Goal: Information Seeking & Learning: Learn about a topic

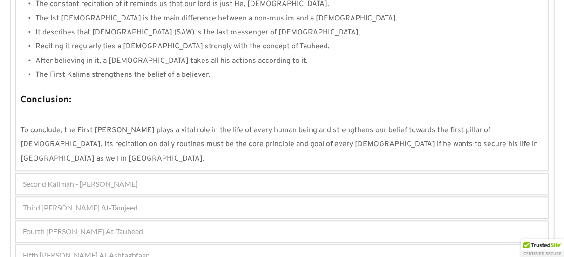
click at [226, 221] on div "Fourth [PERSON_NAME] At-Tauheed" at bounding box center [282, 231] width 532 height 20
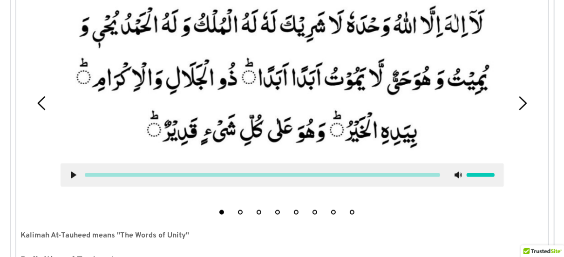
scroll to position [342, 0]
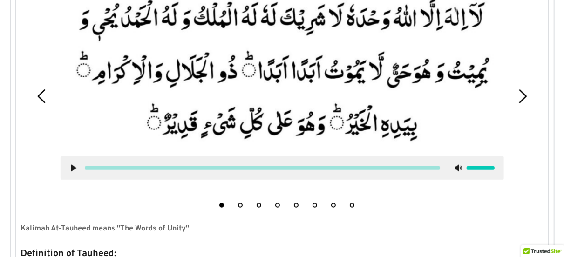
click at [72, 168] on use at bounding box center [73, 168] width 5 height 7
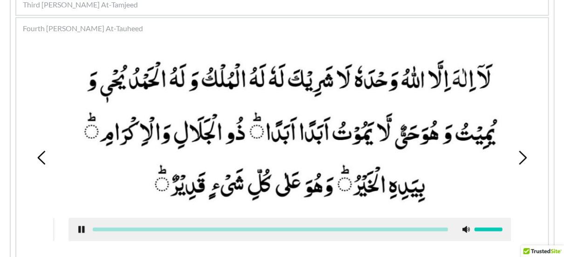
scroll to position [279, 0]
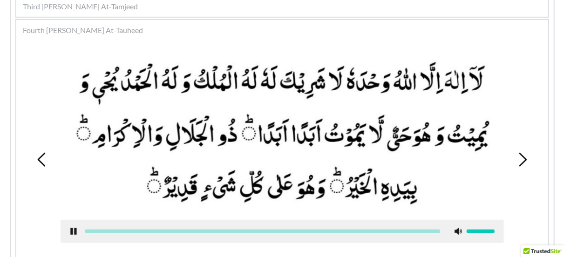
click at [70, 232] on use at bounding box center [73, 231] width 6 height 7
click at [70, 232] on icon at bounding box center [73, 231] width 7 height 7
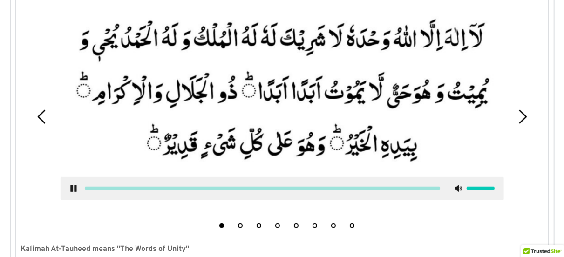
scroll to position [322, 0]
click at [242, 225] on button "2" at bounding box center [240, 225] width 5 height 5
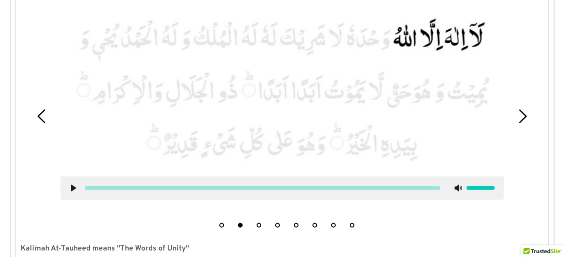
click at [224, 226] on li "1" at bounding box center [221, 222] width 9 height 9
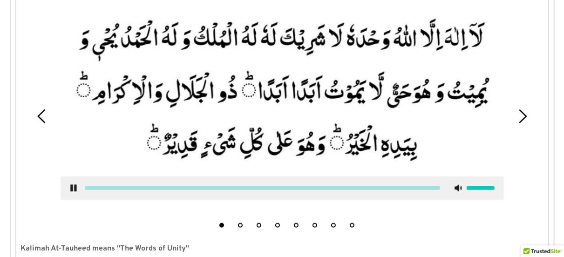
click at [224, 226] on li "1" at bounding box center [221, 222] width 9 height 9
click at [75, 188] on use at bounding box center [73, 188] width 6 height 7
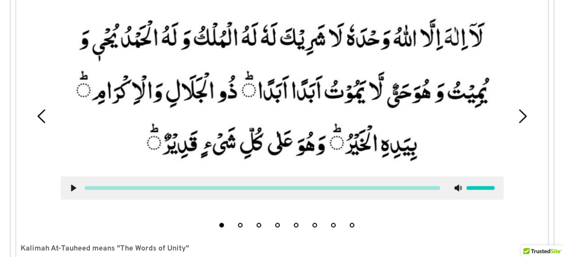
click at [91, 191] on div at bounding box center [282, 188] width 443 height 23
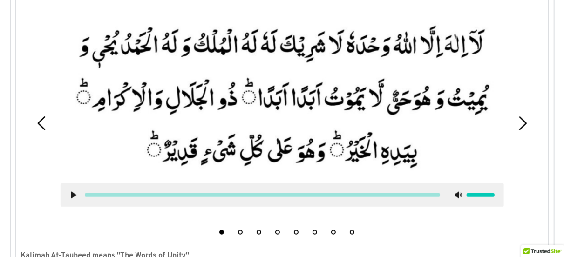
scroll to position [315, 0]
click at [78, 204] on div at bounding box center [282, 194] width 443 height 23
click at [84, 198] on div at bounding box center [282, 194] width 443 height 23
click at [242, 231] on button "2" at bounding box center [240, 232] width 5 height 5
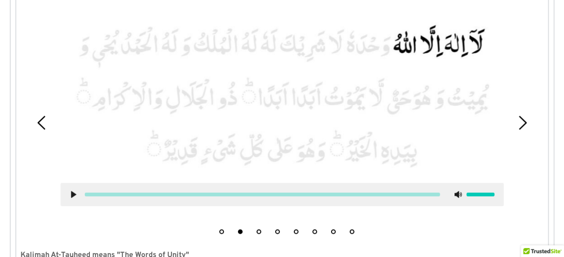
click at [71, 194] on icon at bounding box center [73, 194] width 7 height 7
click at [76, 198] on use at bounding box center [73, 194] width 6 height 7
click at [76, 198] on icon at bounding box center [73, 194] width 7 height 7
click at [258, 231] on button "3" at bounding box center [259, 232] width 5 height 5
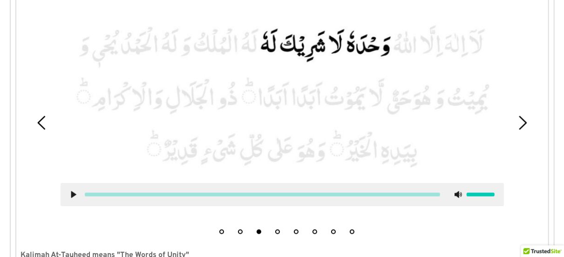
click at [239, 229] on li "2" at bounding box center [240, 229] width 9 height 9
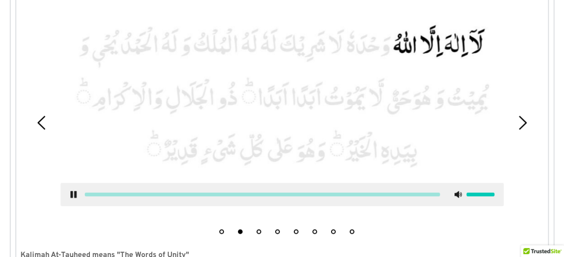
click at [71, 190] on div at bounding box center [282, 194] width 443 height 23
click at [73, 193] on use at bounding box center [73, 194] width 6 height 7
click at [257, 231] on button "3" at bounding box center [259, 232] width 5 height 5
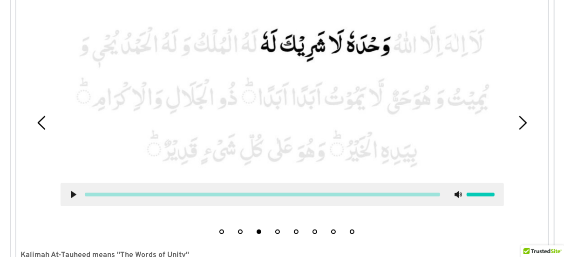
click at [280, 228] on li "4" at bounding box center [277, 229] width 9 height 9
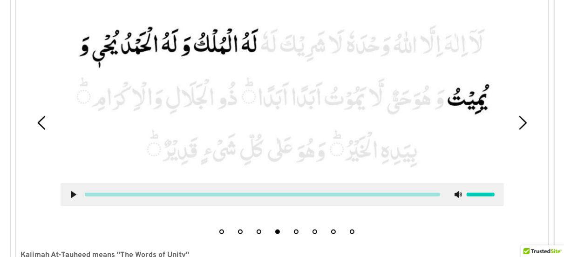
click at [75, 196] on icon at bounding box center [73, 194] width 7 height 7
click at [75, 196] on use at bounding box center [73, 194] width 6 height 7
click at [223, 226] on li "1" at bounding box center [221, 229] width 9 height 9
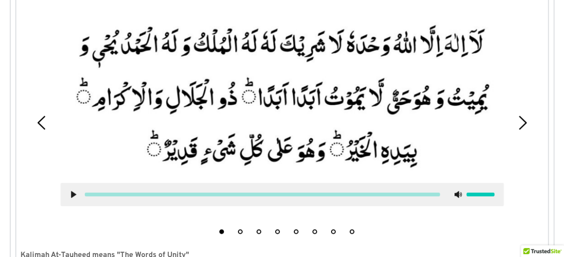
click at [70, 193] on icon at bounding box center [73, 194] width 7 height 7
click at [86, 194] on div at bounding box center [262, 195] width 355 height 4
click at [84, 194] on div at bounding box center [262, 195] width 370 height 4
click at [71, 192] on use at bounding box center [73, 194] width 6 height 7
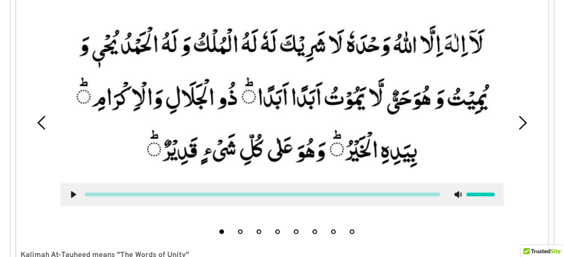
click at [71, 192] on use at bounding box center [73, 194] width 5 height 7
click at [86, 194] on div at bounding box center [262, 195] width 355 height 4
click at [70, 190] on div at bounding box center [282, 194] width 443 height 23
click at [71, 195] on use at bounding box center [73, 194] width 6 height 7
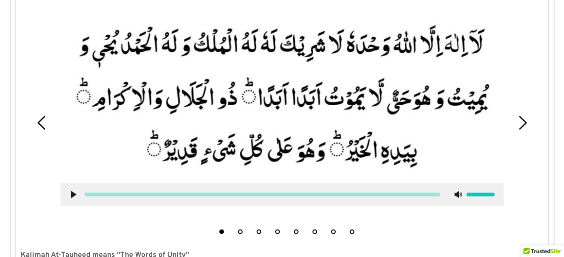
click at [71, 195] on use at bounding box center [73, 194] width 5 height 7
click at [71, 195] on use at bounding box center [73, 194] width 6 height 7
click at [85, 194] on div at bounding box center [262, 195] width 355 height 4
click at [71, 191] on icon at bounding box center [73, 194] width 7 height 7
click at [86, 194] on div at bounding box center [262, 195] width 355 height 4
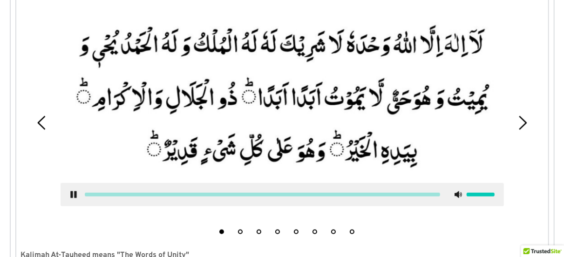
click at [86, 194] on div at bounding box center [262, 195] width 355 height 4
click at [77, 185] on div at bounding box center [282, 194] width 443 height 23
click at [73, 193] on icon at bounding box center [73, 194] width 7 height 7
click at [71, 192] on use at bounding box center [73, 194] width 5 height 7
click at [72, 189] on div at bounding box center [282, 194] width 443 height 23
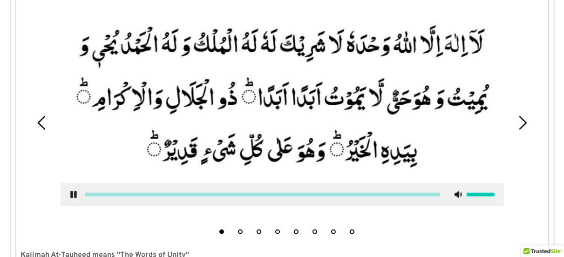
click at [72, 189] on div at bounding box center [282, 194] width 443 height 23
drag, startPoint x: 72, startPoint y: 189, endPoint x: 102, endPoint y: 205, distance: 33.8
click at [102, 205] on div at bounding box center [282, 194] width 443 height 23
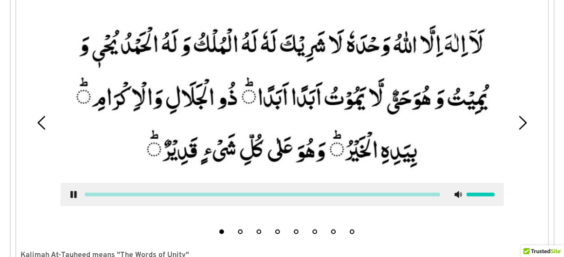
click at [102, 205] on div at bounding box center [282, 194] width 443 height 23
click at [74, 191] on icon at bounding box center [73, 194] width 7 height 7
click at [102, 190] on div at bounding box center [282, 194] width 443 height 23
click at [100, 195] on div at bounding box center [262, 195] width 355 height 4
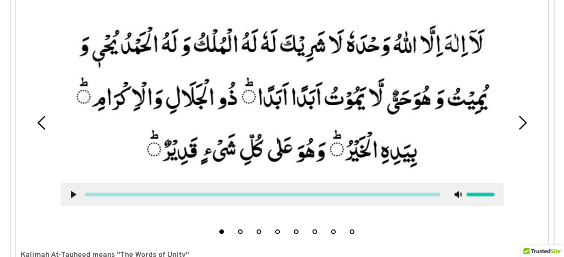
click at [100, 195] on div at bounding box center [262, 195] width 355 height 4
click at [100, 194] on div at bounding box center [262, 195] width 355 height 4
click at [72, 189] on div at bounding box center [282, 194] width 443 height 23
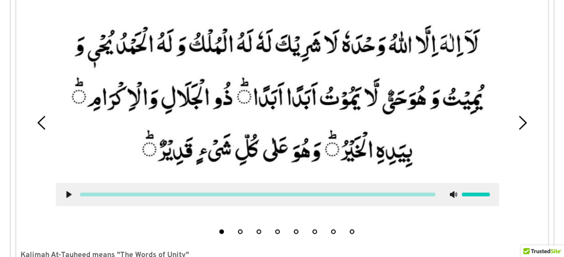
drag, startPoint x: 73, startPoint y: 188, endPoint x: 68, endPoint y: 190, distance: 5.2
click at [68, 190] on div at bounding box center [277, 194] width 443 height 23
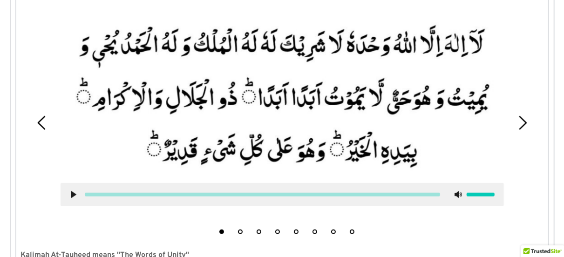
click at [68, 190] on div at bounding box center [282, 194] width 443 height 23
drag, startPoint x: 68, startPoint y: 190, endPoint x: 65, endPoint y: 202, distance: 12.2
click at [65, 202] on div at bounding box center [282, 194] width 443 height 23
click at [65, 202] on div at bounding box center [281, 194] width 443 height 23
click at [65, 202] on div at bounding box center [282, 194] width 443 height 23
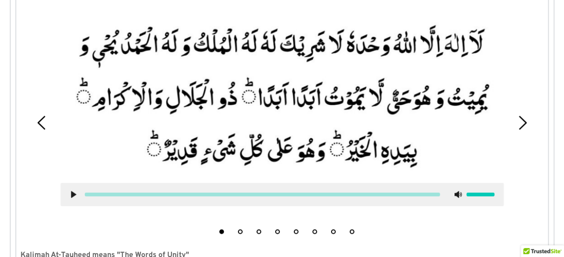
click at [65, 202] on div at bounding box center [282, 194] width 443 height 23
click at [75, 196] on icon at bounding box center [73, 194] width 7 height 7
click at [109, 193] on div at bounding box center [262, 195] width 355 height 4
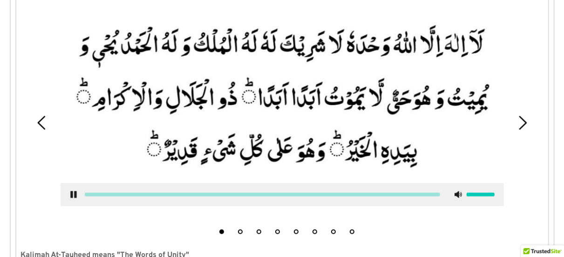
click at [109, 193] on div at bounding box center [262, 195] width 355 height 4
click at [71, 190] on div at bounding box center [282, 194] width 443 height 23
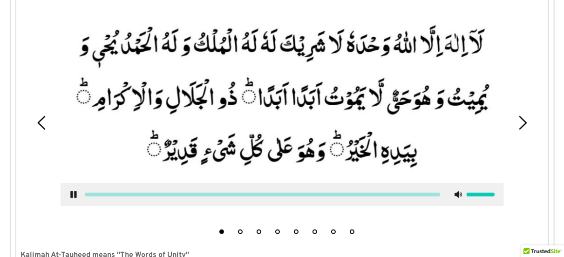
drag, startPoint x: 71, startPoint y: 190, endPoint x: 76, endPoint y: 213, distance: 23.8
click at [76, 213] on div at bounding box center [282, 112] width 457 height 201
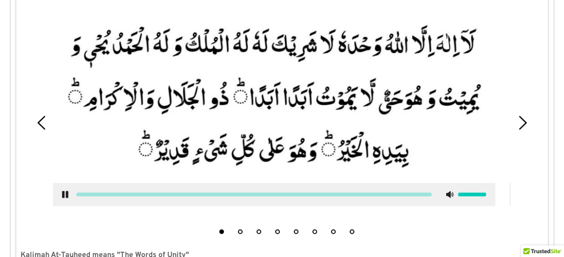
drag, startPoint x: 76, startPoint y: 213, endPoint x: 68, endPoint y: 196, distance: 19.2
click at [68, 196] on div at bounding box center [273, 112] width 457 height 201
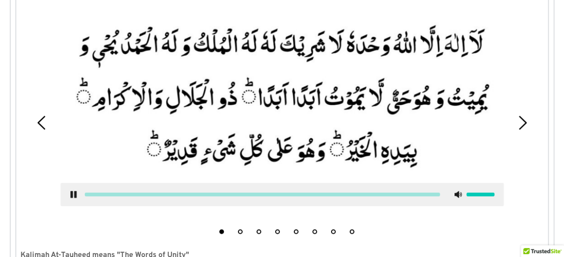
click at [68, 196] on div at bounding box center [282, 194] width 443 height 23
click at [73, 196] on icon at bounding box center [73, 194] width 7 height 7
click at [73, 196] on use at bounding box center [73, 194] width 5 height 7
click at [84, 193] on div at bounding box center [262, 195] width 370 height 4
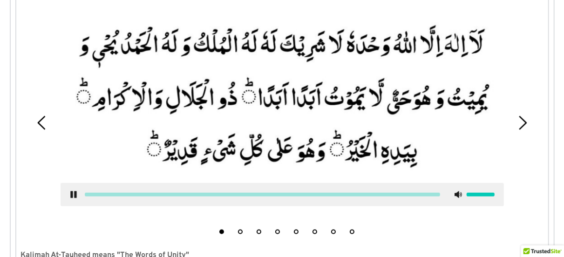
click at [84, 193] on div at bounding box center [262, 195] width 370 height 4
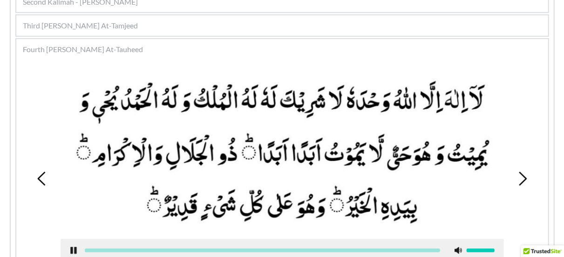
scroll to position [261, 0]
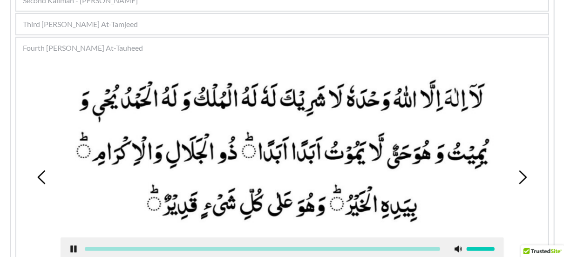
click at [71, 249] on use at bounding box center [73, 249] width 6 height 7
click at [114, 117] on picture at bounding box center [282, 151] width 443 height 155
click at [46, 201] on div "1 2 3 4 5 6 7 8" at bounding box center [282, 177] width 523 height 231
click at [311, 245] on div at bounding box center [282, 249] width 443 height 23
click at [74, 251] on icon at bounding box center [73, 248] width 7 height 7
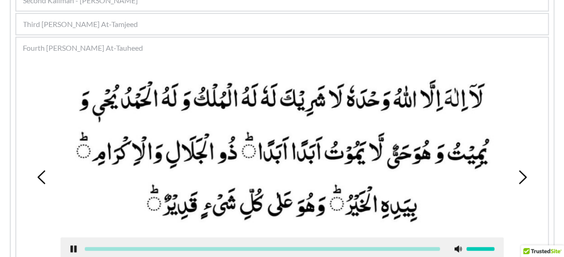
click at [333, 249] on div at bounding box center [262, 249] width 355 height 4
click at [300, 245] on div at bounding box center [282, 249] width 443 height 23
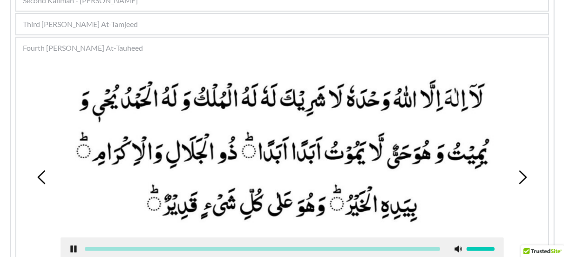
drag, startPoint x: 300, startPoint y: 245, endPoint x: 183, endPoint y: 90, distance: 194.9
click at [183, 90] on div at bounding box center [282, 167] width 457 height 201
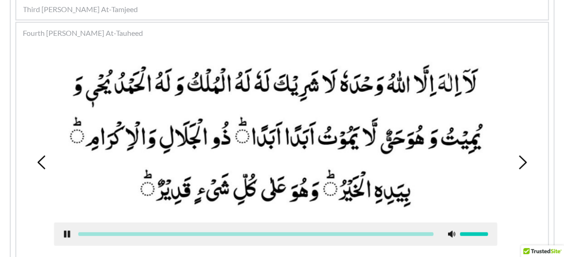
scroll to position [278, 0]
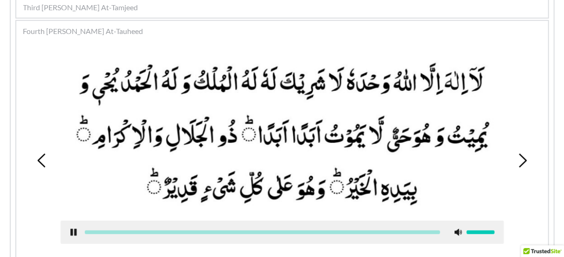
click at [61, 231] on div at bounding box center [282, 232] width 443 height 23
click at [73, 234] on icon at bounding box center [73, 232] width 7 height 7
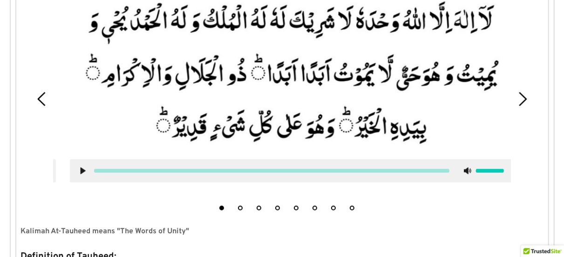
scroll to position [339, 0]
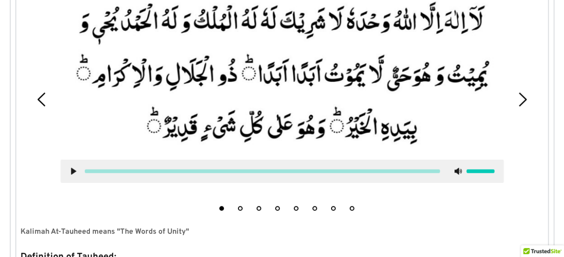
click at [337, 208] on li "7" at bounding box center [333, 206] width 9 height 9
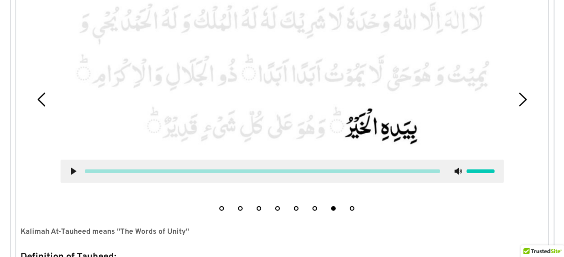
click at [352, 207] on button "8" at bounding box center [352, 208] width 5 height 5
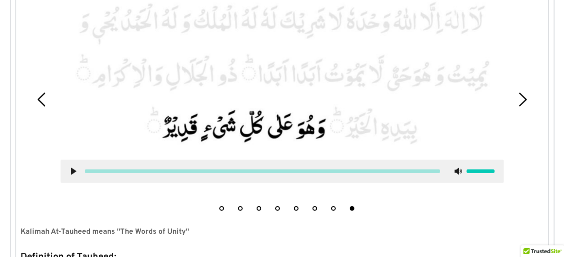
click at [313, 205] on li "6" at bounding box center [314, 206] width 9 height 9
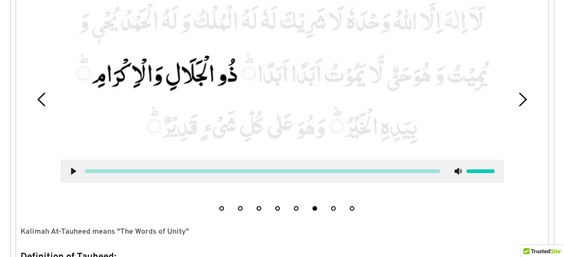
click at [331, 207] on button "7" at bounding box center [333, 208] width 5 height 5
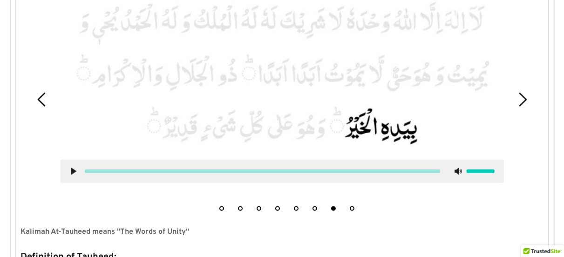
click at [71, 165] on div at bounding box center [282, 171] width 443 height 23
click at [75, 172] on icon at bounding box center [73, 171] width 7 height 7
click at [75, 174] on use at bounding box center [73, 171] width 6 height 7
click at [75, 174] on icon at bounding box center [73, 171] width 7 height 7
click at [351, 210] on button "8" at bounding box center [352, 208] width 5 height 5
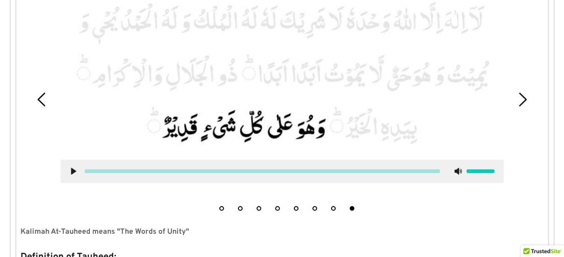
click at [332, 208] on button "7" at bounding box center [333, 208] width 5 height 5
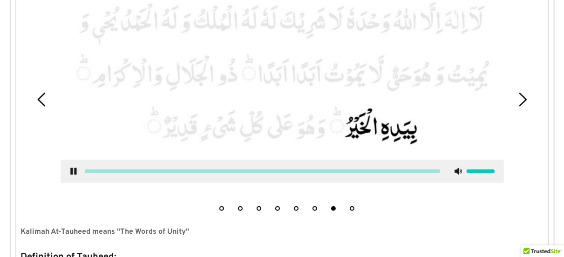
click at [72, 168] on icon at bounding box center [73, 171] width 7 height 7
click at [350, 208] on button "8" at bounding box center [352, 208] width 5 height 5
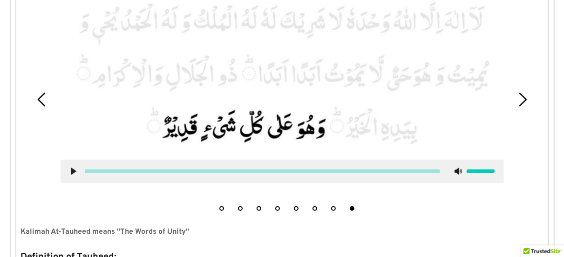
click at [69, 166] on div at bounding box center [282, 171] width 443 height 23
click at [75, 173] on icon at bounding box center [73, 171] width 7 height 7
click at [75, 173] on use at bounding box center [73, 171] width 6 height 7
click at [524, 103] on icon at bounding box center [523, 100] width 14 height 14
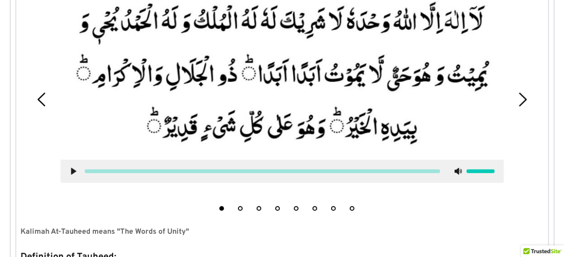
click at [222, 210] on button "1" at bounding box center [221, 208] width 5 height 5
click at [73, 169] on use at bounding box center [73, 171] width 5 height 7
click at [73, 169] on icon at bounding box center [73, 171] width 7 height 7
click at [181, 28] on picture at bounding box center [282, 73] width 443 height 155
click at [98, 26] on picture at bounding box center [282, 73] width 443 height 155
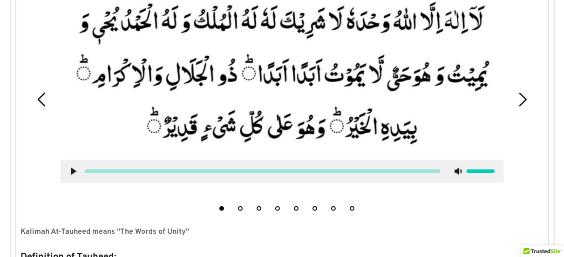
click at [447, 92] on picture at bounding box center [282, 73] width 443 height 155
click at [333, 95] on picture at bounding box center [282, 73] width 443 height 155
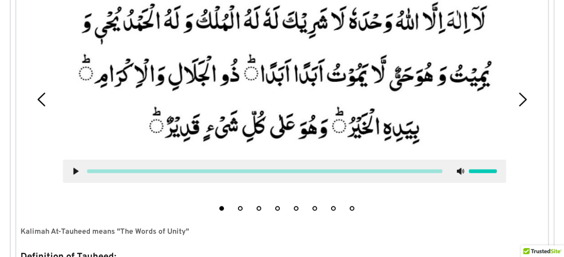
click at [355, 86] on picture at bounding box center [284, 73] width 443 height 155
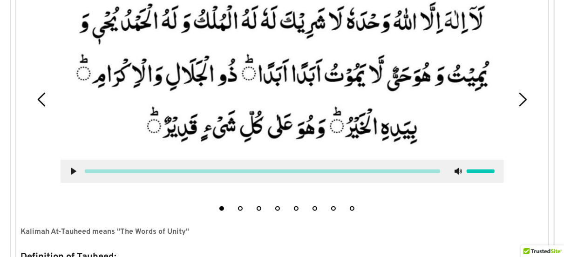
click at [333, 100] on picture at bounding box center [282, 73] width 443 height 155
click at [465, 170] on div at bounding box center [475, 171] width 40 height 7
click at [468, 170] on div at bounding box center [481, 172] width 28 height 4
click at [476, 170] on div at bounding box center [481, 172] width 28 height 4
click at [481, 168] on div at bounding box center [475, 171] width 40 height 7
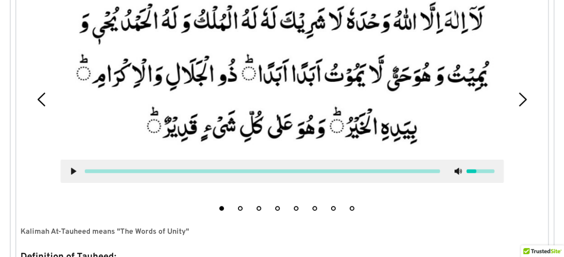
click at [481, 171] on div at bounding box center [481, 172] width 28 height 4
click at [219, 206] on button "1" at bounding box center [221, 208] width 5 height 5
click at [94, 16] on picture at bounding box center [282, 73] width 443 height 155
click at [94, 23] on picture at bounding box center [282, 73] width 443 height 155
click at [95, 31] on picture at bounding box center [282, 73] width 443 height 155
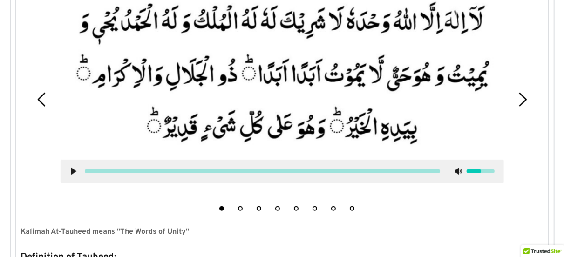
click at [102, 62] on picture at bounding box center [282, 73] width 443 height 155
click at [102, 69] on picture at bounding box center [282, 73] width 443 height 155
click at [95, 78] on picture at bounding box center [282, 73] width 443 height 155
click at [87, 68] on picture at bounding box center [282, 73] width 443 height 155
click at [183, 29] on picture at bounding box center [282, 73] width 443 height 155
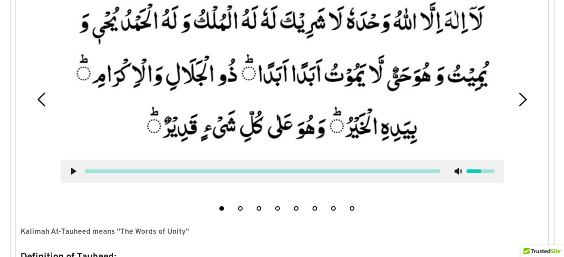
click at [198, 23] on picture at bounding box center [282, 73] width 443 height 155
click at [206, 22] on picture at bounding box center [282, 73] width 443 height 155
click at [214, 24] on picture at bounding box center [282, 73] width 443 height 155
click at [230, 31] on picture at bounding box center [282, 73] width 443 height 155
click at [254, 39] on picture at bounding box center [282, 73] width 443 height 155
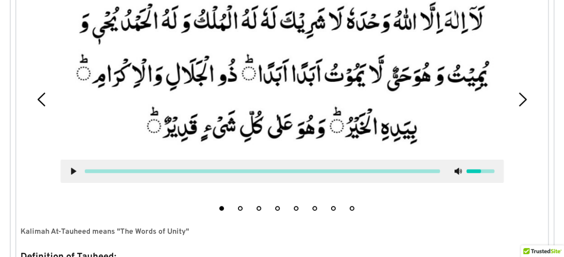
click at [262, 47] on picture at bounding box center [282, 73] width 443 height 155
click at [286, 61] on picture at bounding box center [282, 73] width 443 height 155
click at [301, 53] on picture at bounding box center [282, 73] width 443 height 155
click at [349, 7] on picture at bounding box center [282, 73] width 443 height 155
click at [373, 31] on picture at bounding box center [282, 73] width 443 height 155
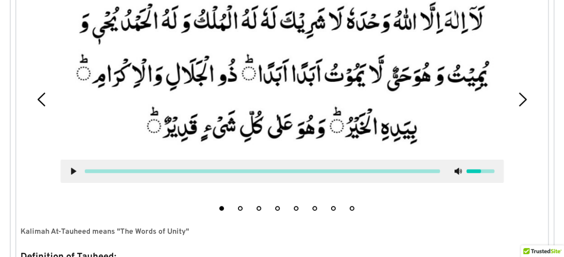
click at [381, 38] on picture at bounding box center [282, 73] width 443 height 155
click at [388, 36] on picture at bounding box center [282, 73] width 443 height 155
click at [421, 38] on picture at bounding box center [282, 73] width 443 height 155
click at [428, 38] on picture at bounding box center [282, 73] width 443 height 155
click at [435, 36] on picture at bounding box center [282, 73] width 443 height 155
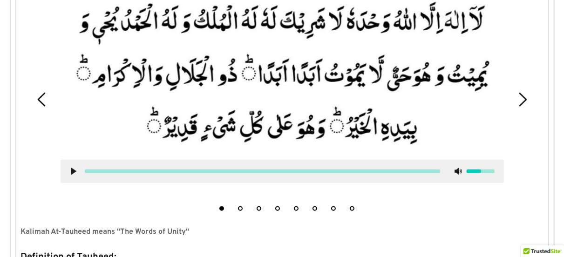
click at [460, 31] on picture at bounding box center [282, 73] width 443 height 155
click at [468, 30] on picture at bounding box center [282, 73] width 443 height 155
click at [476, 32] on picture at bounding box center [282, 73] width 443 height 155
click at [491, 39] on picture at bounding box center [282, 73] width 443 height 155
click at [103, 99] on picture at bounding box center [282, 73] width 443 height 155
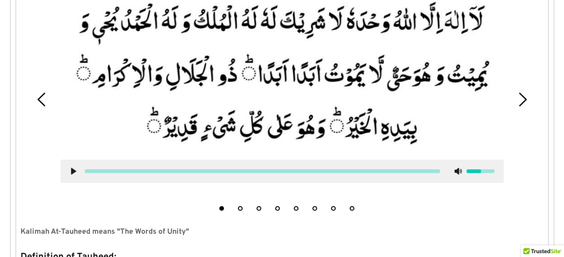
click at [111, 93] on picture at bounding box center [282, 73] width 443 height 155
click at [150, 92] on picture at bounding box center [282, 73] width 443 height 155
click at [143, 70] on picture at bounding box center [282, 73] width 443 height 155
click at [158, 90] on picture at bounding box center [282, 73] width 443 height 155
click at [150, 69] on picture at bounding box center [282, 73] width 443 height 155
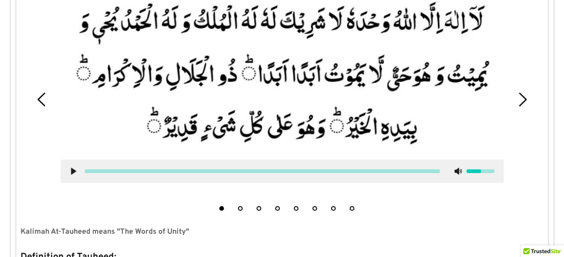
click at [174, 87] on picture at bounding box center [282, 73] width 443 height 155
click at [181, 85] on picture at bounding box center [282, 73] width 443 height 155
click at [190, 86] on picture at bounding box center [282, 73] width 443 height 155
click at [197, 86] on picture at bounding box center [282, 73] width 443 height 155
click at [223, 85] on picture at bounding box center [282, 73] width 443 height 155
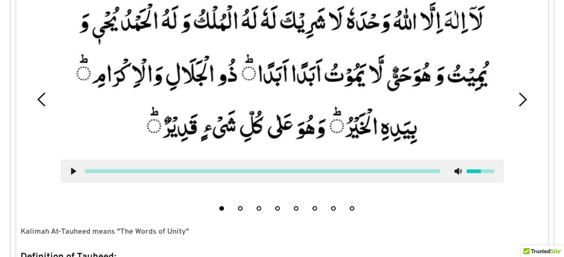
click at [221, 62] on picture at bounding box center [282, 73] width 443 height 155
click at [230, 61] on picture at bounding box center [282, 73] width 443 height 155
click at [246, 85] on picture at bounding box center [282, 73] width 443 height 155
click at [253, 86] on picture at bounding box center [282, 73] width 443 height 155
click at [261, 85] on picture at bounding box center [282, 73] width 443 height 155
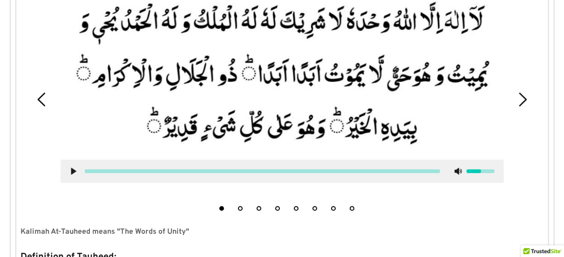
click at [269, 77] on picture at bounding box center [282, 73] width 443 height 155
click at [277, 70] on picture at bounding box center [282, 73] width 443 height 155
click at [293, 76] on picture at bounding box center [282, 73] width 443 height 155
click at [309, 85] on picture at bounding box center [282, 73] width 443 height 155
click at [356, 101] on picture at bounding box center [282, 73] width 443 height 155
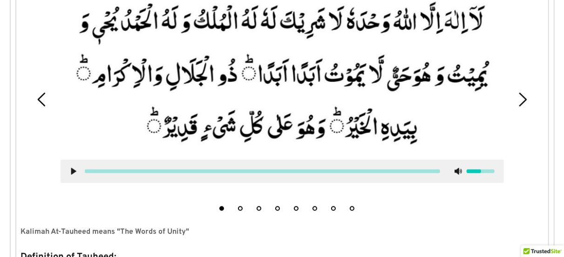
click at [364, 110] on picture at bounding box center [282, 73] width 443 height 155
click at [436, 70] on picture at bounding box center [282, 73] width 443 height 155
click at [165, 83] on picture at bounding box center [282, 73] width 443 height 155
click at [158, 83] on picture at bounding box center [282, 73] width 443 height 155
click at [166, 108] on picture at bounding box center [282, 73] width 443 height 155
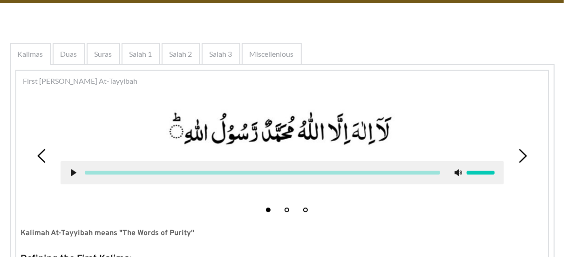
scroll to position [154, 0]
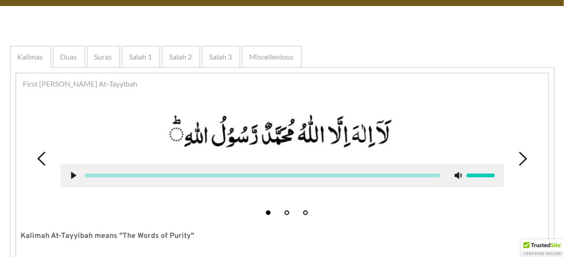
click at [214, 60] on span "Salah 3" at bounding box center [221, 56] width 23 height 11
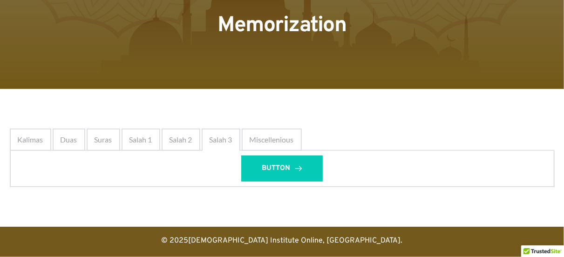
click at [144, 143] on span "Salah 1" at bounding box center [140, 139] width 23 height 11
click at [167, 146] on div "Salah 2" at bounding box center [181, 140] width 39 height 22
click at [184, 142] on span "Salah 2" at bounding box center [181, 139] width 23 height 11
click at [218, 141] on span "Salah 3" at bounding box center [221, 139] width 23 height 11
click at [265, 143] on span "Miscellenious" at bounding box center [272, 139] width 44 height 11
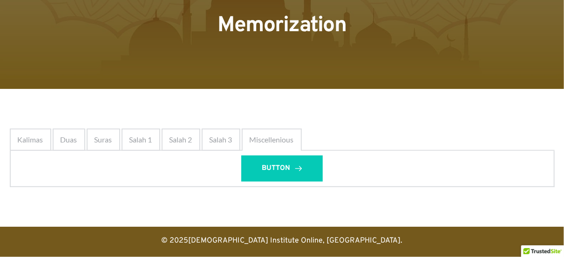
click at [226, 148] on div "Salah 3" at bounding box center [221, 140] width 39 height 22
click at [204, 136] on div "Salah 3" at bounding box center [221, 140] width 39 height 22
click at [178, 137] on span "Salah 2" at bounding box center [181, 139] width 23 height 11
click at [150, 136] on span "Salah 1" at bounding box center [140, 139] width 23 height 11
click at [129, 148] on div "Salah 1" at bounding box center [141, 140] width 39 height 22
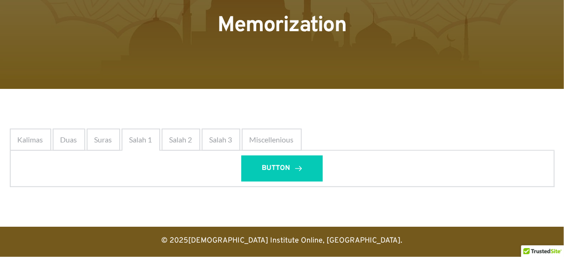
click at [165, 146] on div "Salah 2" at bounding box center [181, 140] width 39 height 22
click at [140, 143] on span "Salah 1" at bounding box center [140, 139] width 23 height 11
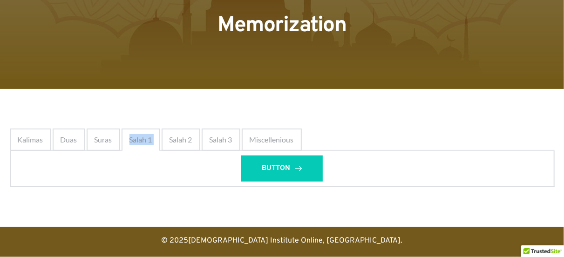
click at [140, 143] on span "Salah 1" at bounding box center [140, 139] width 23 height 11
click at [44, 122] on div "Kalimas Duas Suras Salah 1 Salah 2 Salah 3 Miscellenious Kalimas First [PERSON_…" at bounding box center [282, 158] width 564 height 138
click at [27, 135] on span "Kalimas" at bounding box center [31, 139] width 26 height 11
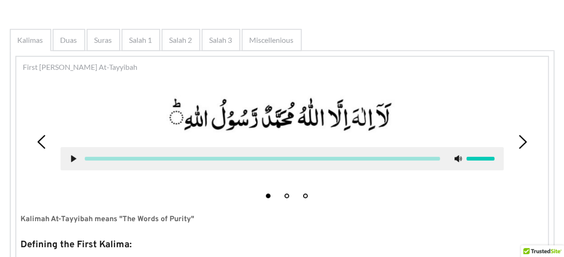
scroll to position [169, 0]
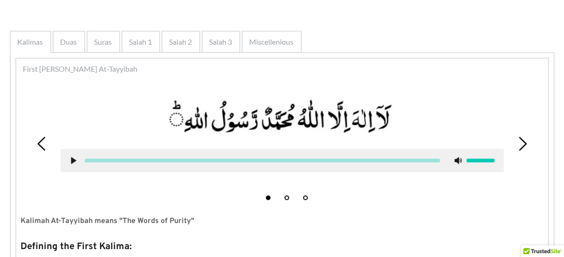
click at [286, 163] on div at bounding box center [282, 160] width 443 height 23
click at [249, 137] on picture at bounding box center [282, 117] width 443 height 45
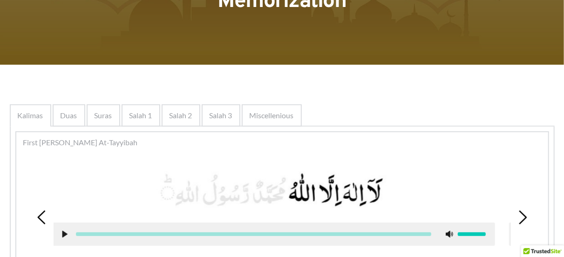
scroll to position [95, 0]
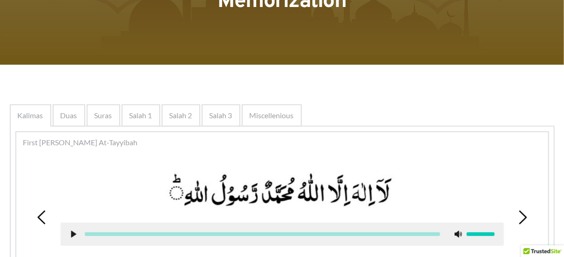
click at [206, 196] on picture at bounding box center [282, 190] width 443 height 45
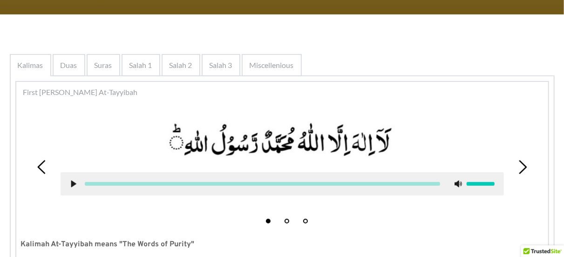
click at [184, 58] on div "Salah 2" at bounding box center [181, 65] width 39 height 22
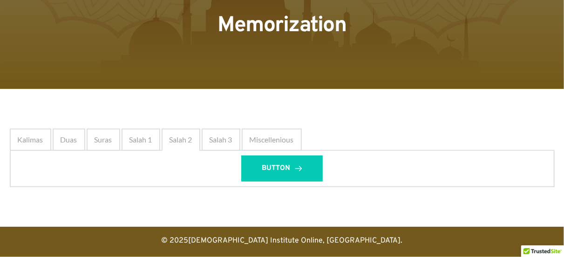
scroll to position [71, 0]
click at [31, 129] on div "Kalimas" at bounding box center [30, 140] width 41 height 22
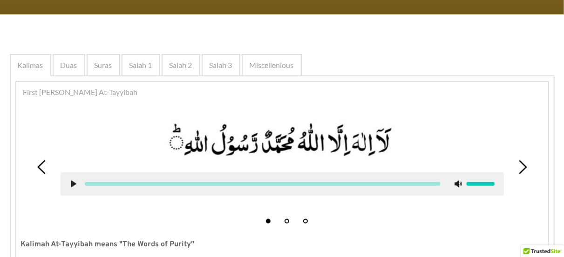
click at [70, 58] on div "Duas" at bounding box center [69, 65] width 33 height 22
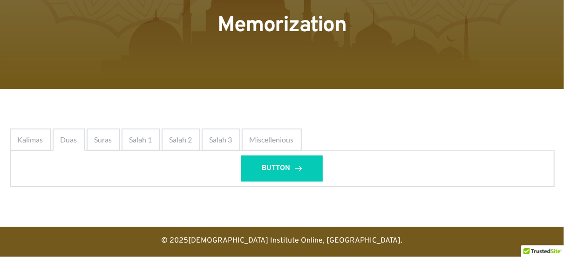
click at [20, 129] on div "Kalimas" at bounding box center [30, 140] width 41 height 22
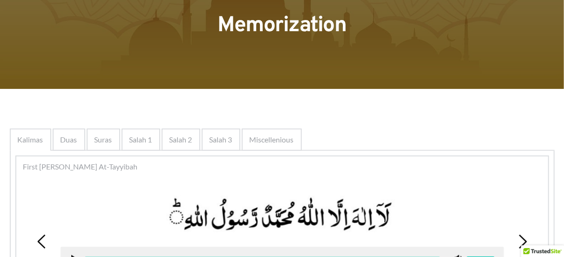
scroll to position [145, 0]
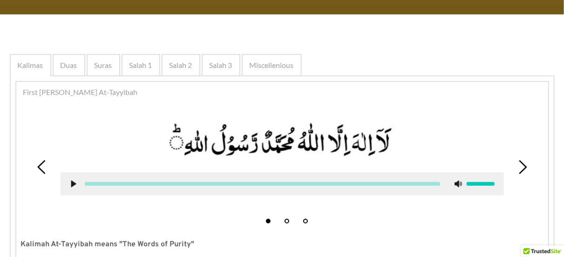
click at [66, 66] on span "Duas" at bounding box center [69, 65] width 17 height 11
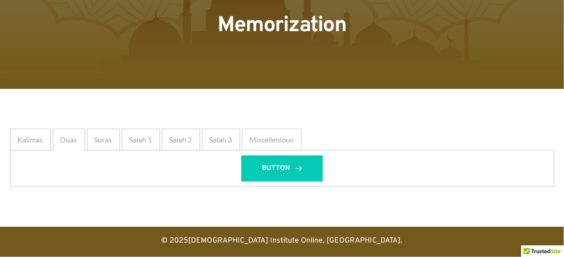
click at [30, 140] on span "Kalimas" at bounding box center [31, 139] width 26 height 11
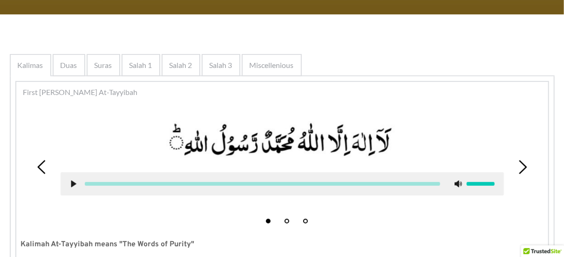
click at [143, 62] on span "Salah 1" at bounding box center [140, 65] width 23 height 11
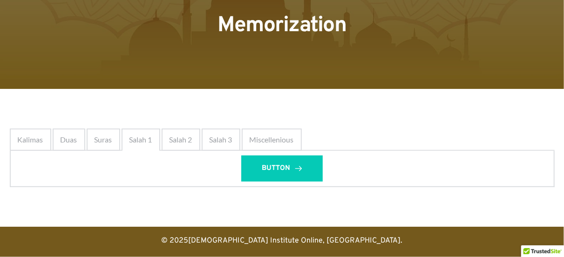
click at [29, 136] on span "Kalimas" at bounding box center [31, 139] width 26 height 11
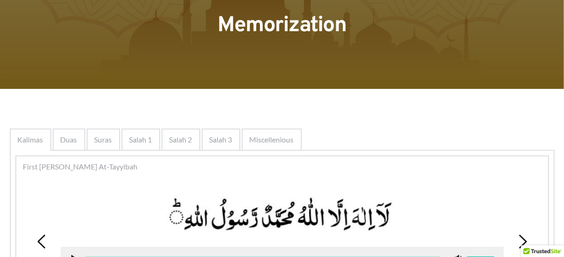
scroll to position [145, 0]
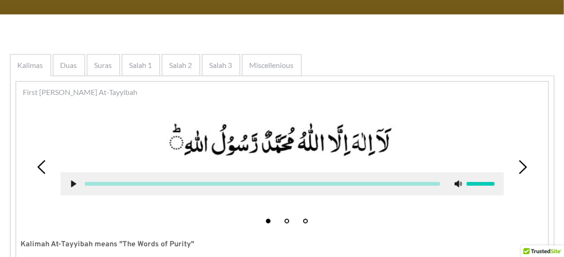
click at [526, 172] on icon at bounding box center [523, 167] width 14 height 14
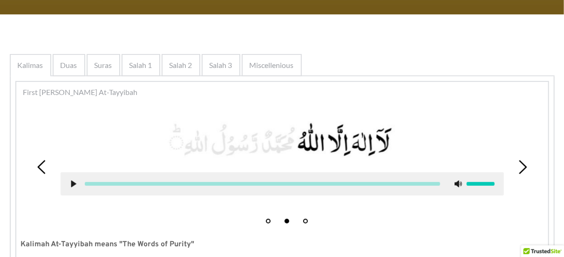
click at [528, 168] on icon at bounding box center [523, 167] width 14 height 14
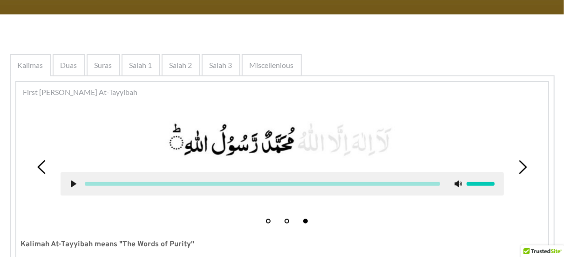
click at [522, 168] on icon at bounding box center [523, 167] width 14 height 14
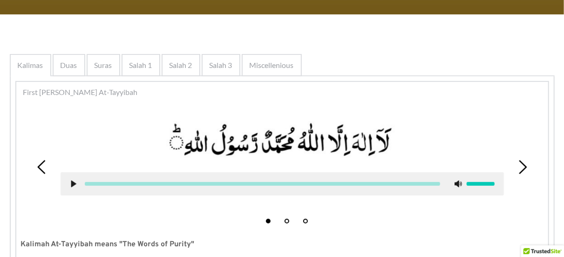
click at [521, 163] on icon at bounding box center [523, 167] width 14 height 14
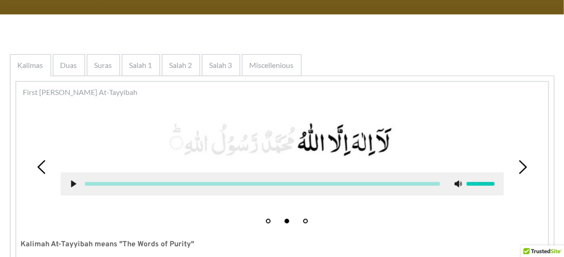
click at [519, 165] on icon at bounding box center [523, 167] width 14 height 14
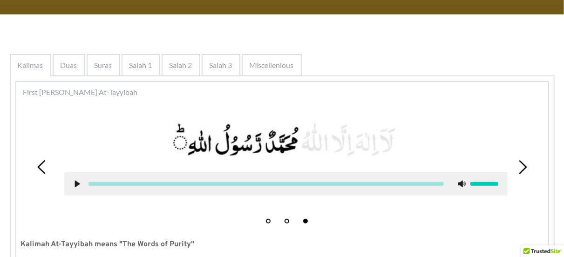
click at [520, 166] on icon at bounding box center [523, 167] width 14 height 14
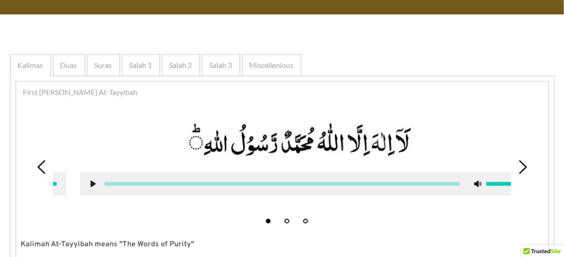
click at [526, 165] on icon at bounding box center [523, 167] width 14 height 14
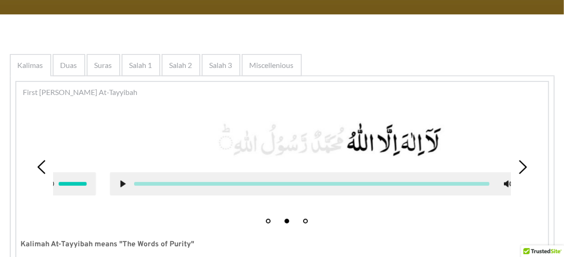
click at [525, 166] on use at bounding box center [523, 167] width 8 height 14
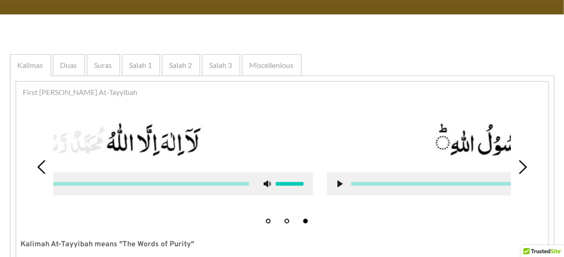
click at [528, 173] on icon at bounding box center [523, 167] width 14 height 14
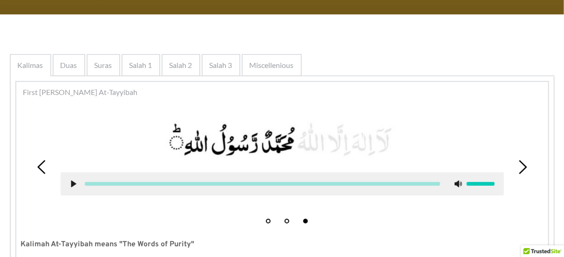
click at [530, 182] on div "1 2 3" at bounding box center [282, 167] width 523 height 122
click at [527, 182] on div "1 2 3" at bounding box center [282, 167] width 523 height 122
click at [528, 183] on div "1 2 3" at bounding box center [282, 167] width 523 height 122
click at [265, 68] on span "Miscellenious" at bounding box center [272, 65] width 44 height 11
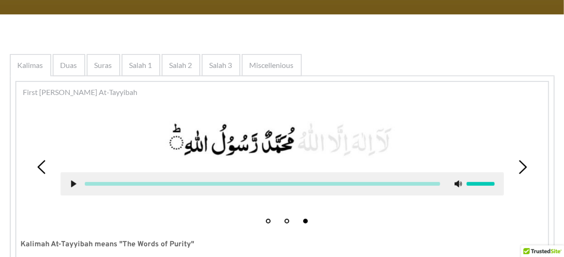
scroll to position [71, 0]
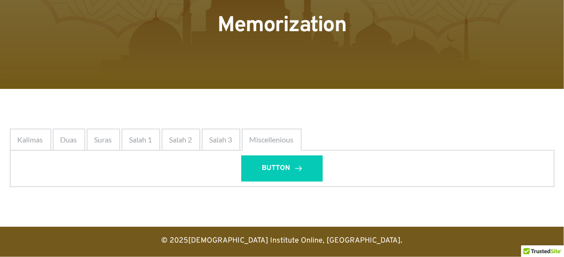
click at [218, 124] on div "Kalimas Duas Suras Salah 1 Salah 2 Salah 3 Miscellenious Kalimas First [PERSON_…" at bounding box center [282, 158] width 545 height 68
click at [242, 150] on li "Miscellenious" at bounding box center [272, 140] width 60 height 22
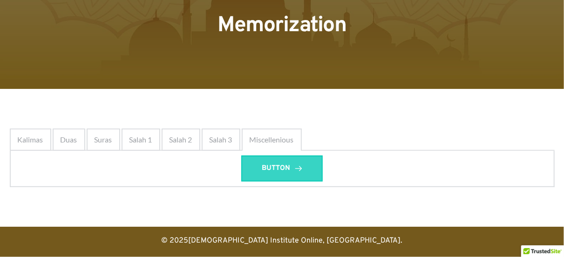
click at [315, 163] on link "BUTTON" at bounding box center [282, 169] width 82 height 26
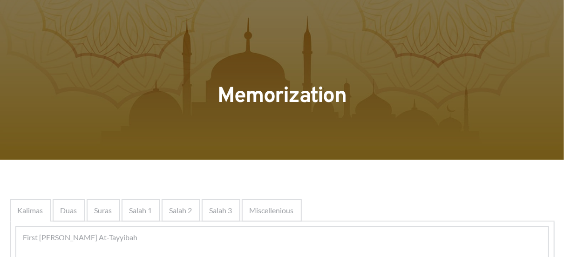
click at [32, 200] on div "Kalimas" at bounding box center [30, 210] width 41 height 22
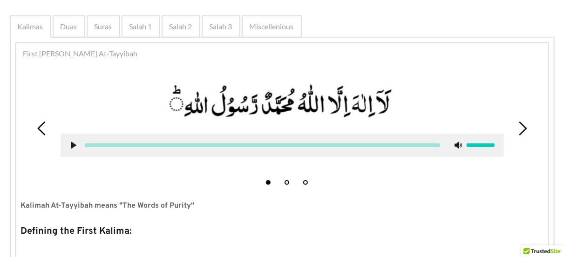
scroll to position [184, 0]
click at [36, 28] on span "Kalimas" at bounding box center [31, 25] width 26 height 11
